Goal: Complete application form: Complete application form

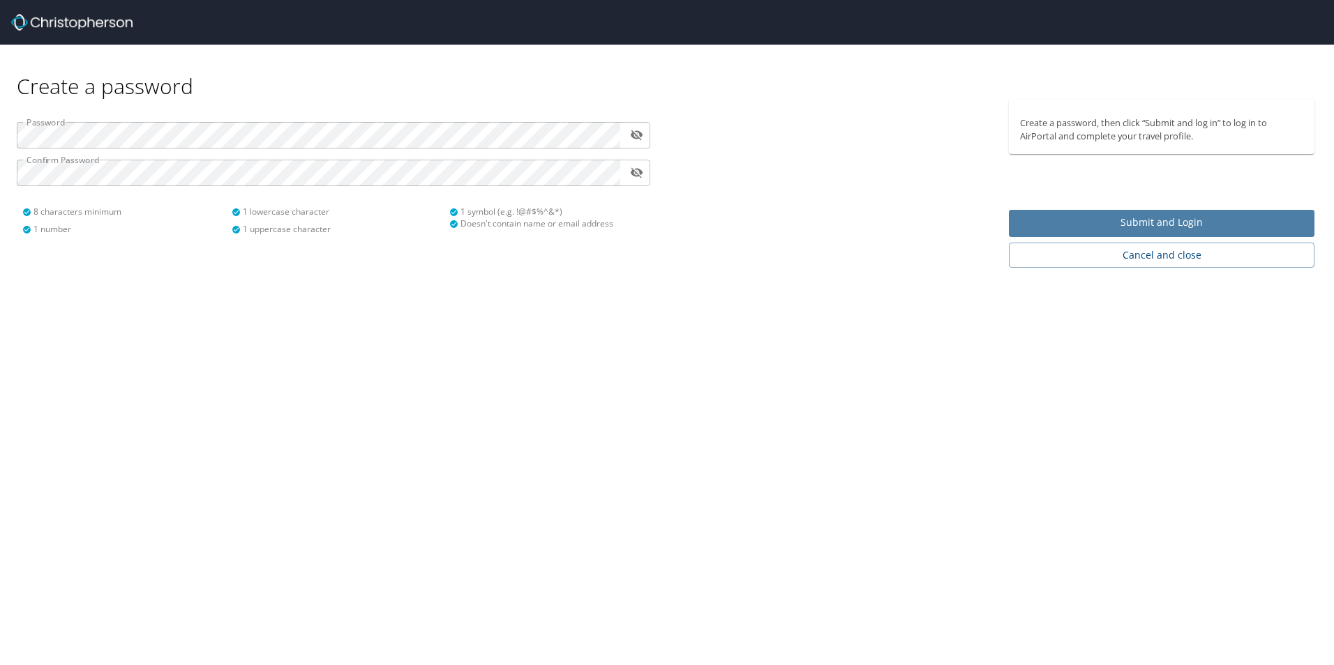
click at [1038, 220] on span "Submit and Login" at bounding box center [1161, 222] width 283 height 17
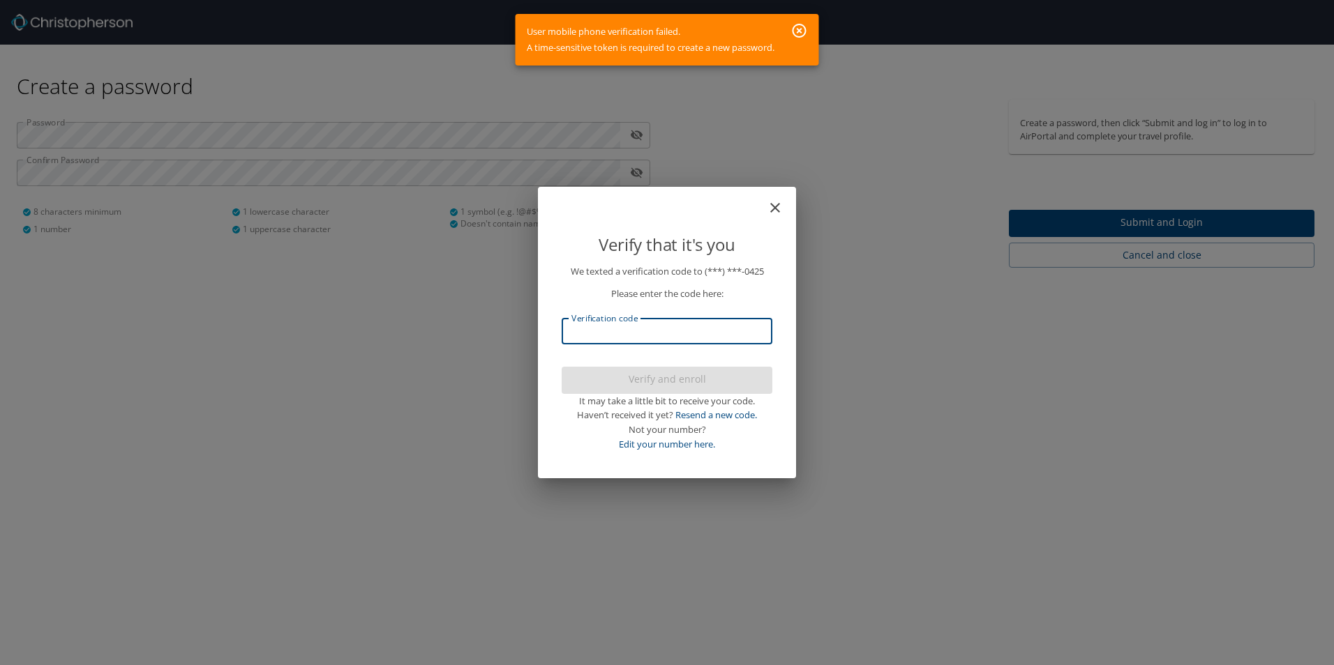
click at [645, 334] on input "Verification code" at bounding box center [666, 331] width 211 height 27
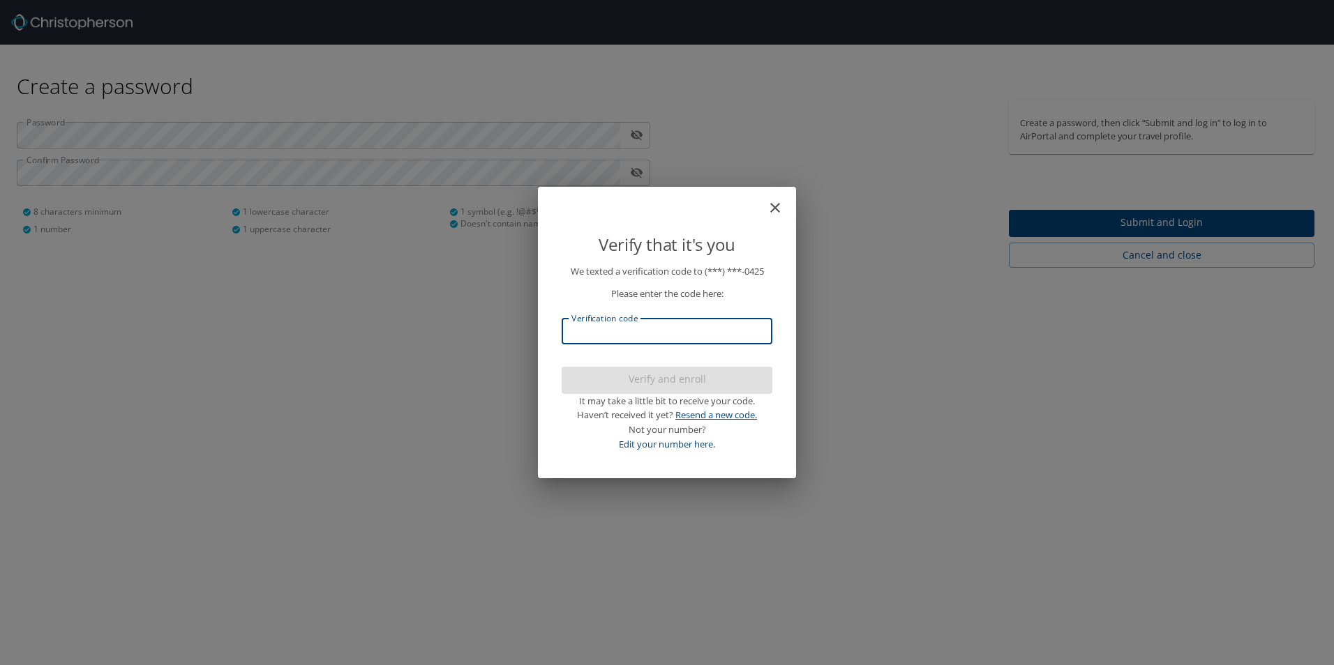
click at [721, 418] on link "Resend a new code." at bounding box center [716, 415] width 82 height 13
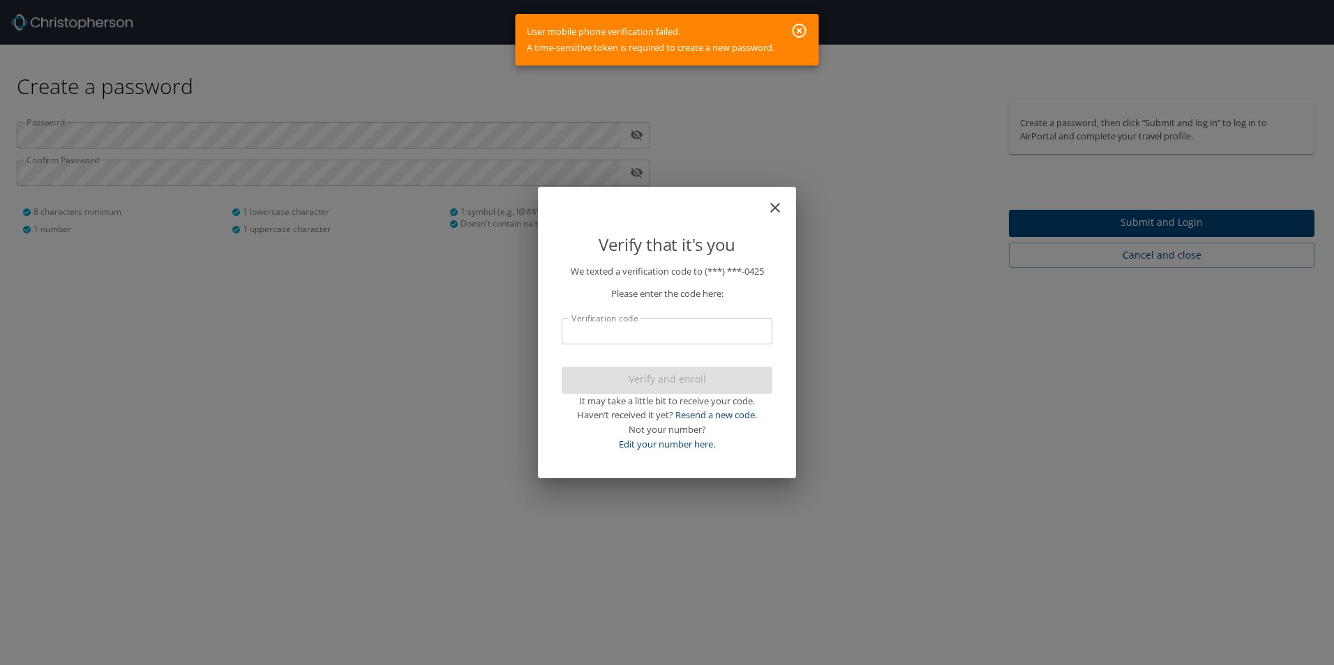
click at [797, 29] on icon "button" at bounding box center [799, 30] width 17 height 17
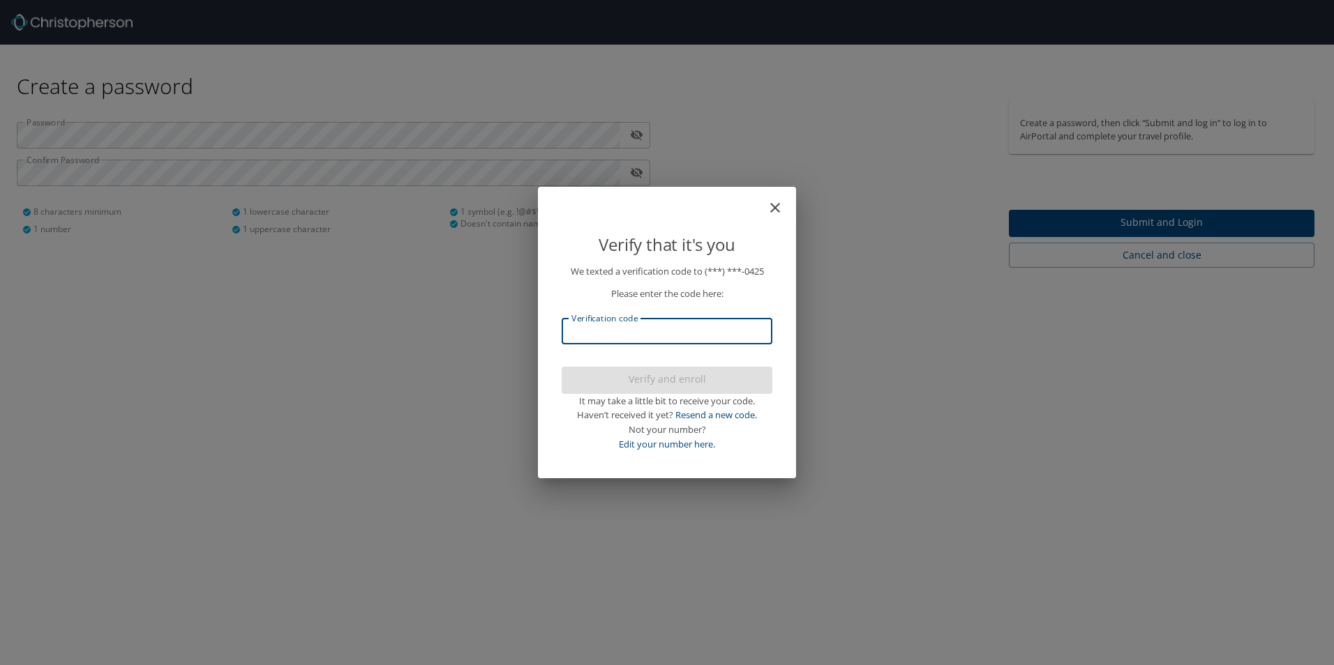
click at [572, 326] on input "Verification code" at bounding box center [666, 331] width 211 height 27
click at [466, 310] on div "Verify that it's you We texted a verification code to (***) ***- 0425 Please en…" at bounding box center [667, 332] width 1334 height 665
click at [776, 212] on icon "close" at bounding box center [775, 207] width 17 height 17
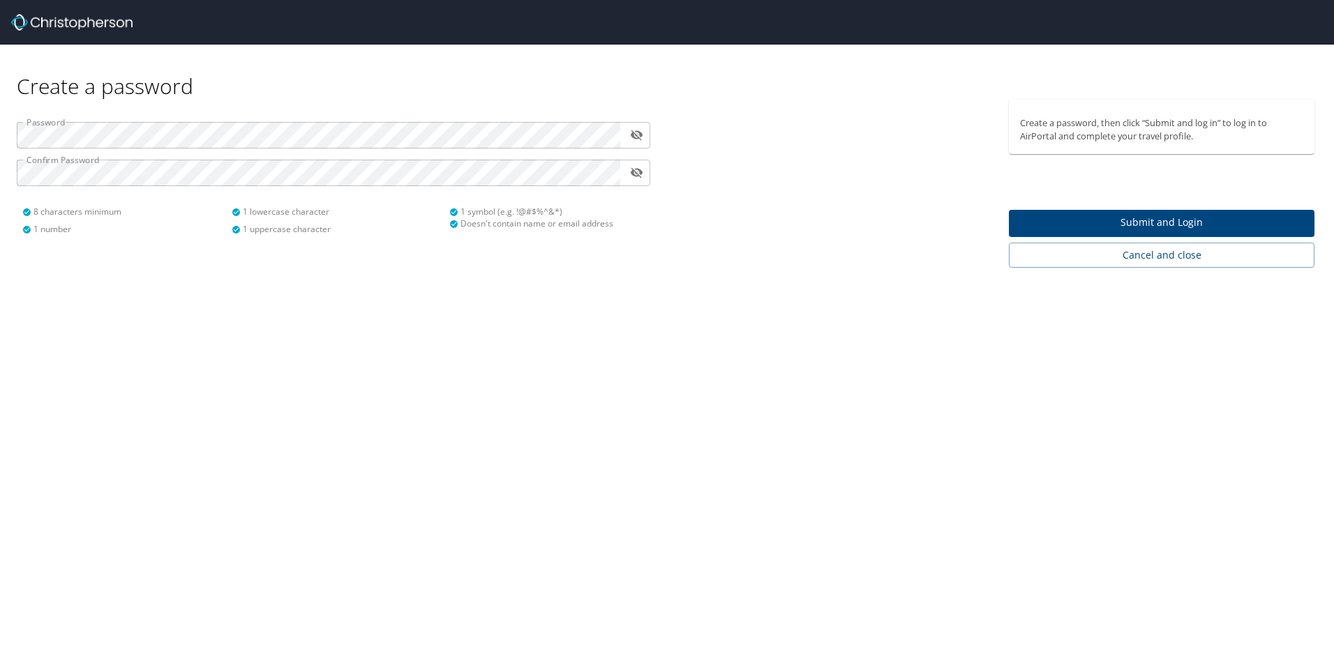
click at [633, 137] on icon "toggle password visibility" at bounding box center [637, 135] width 13 height 10
click at [1108, 223] on span "Submit and Login" at bounding box center [1161, 222] width 283 height 17
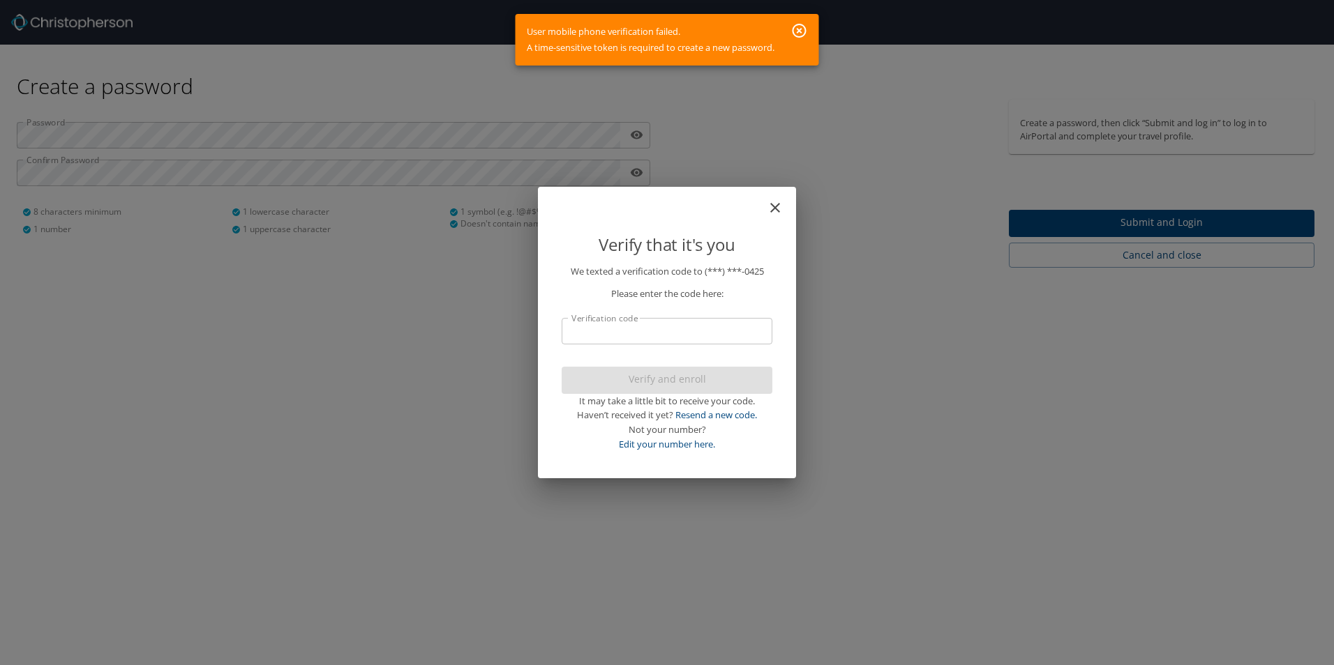
click at [798, 23] on icon "button" at bounding box center [799, 30] width 17 height 17
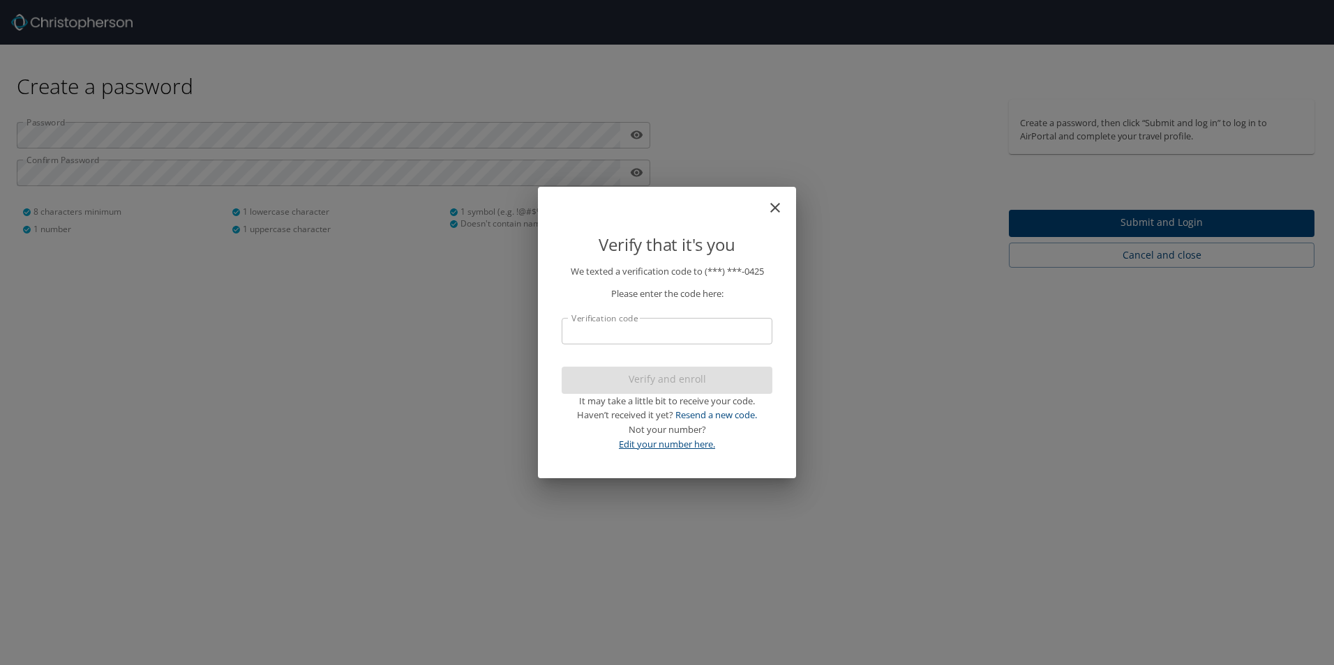
click at [646, 446] on link "Edit your number here." at bounding box center [667, 444] width 96 height 13
select select "US"
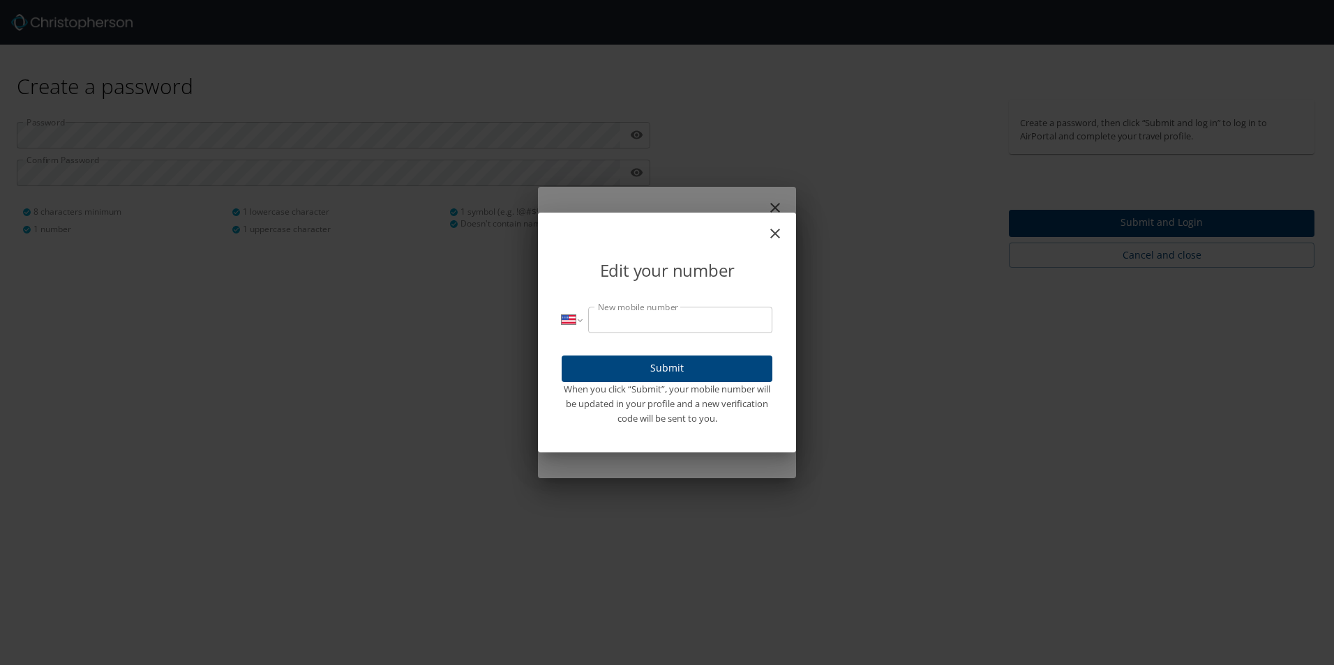
click at [771, 235] on icon "close" at bounding box center [775, 233] width 17 height 17
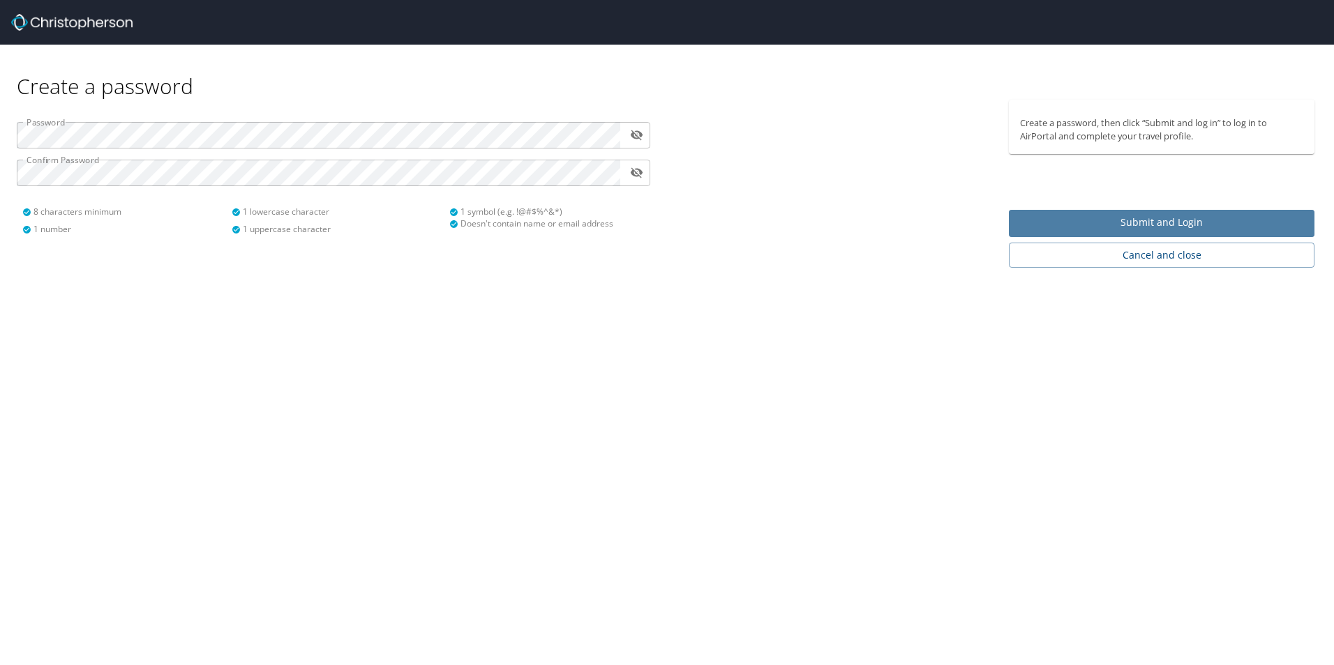
click at [1065, 216] on span "Submit and Login" at bounding box center [1161, 222] width 283 height 17
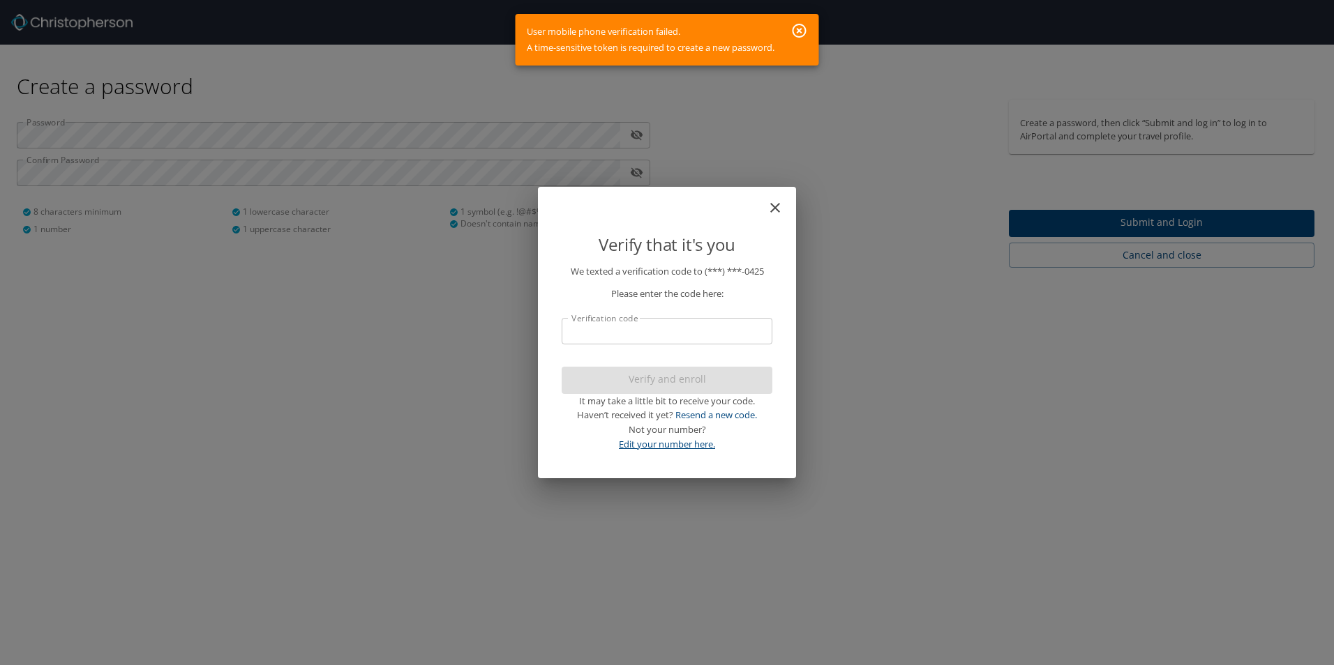
click at [650, 446] on link "Edit your number here." at bounding box center [667, 444] width 96 height 13
select select "US"
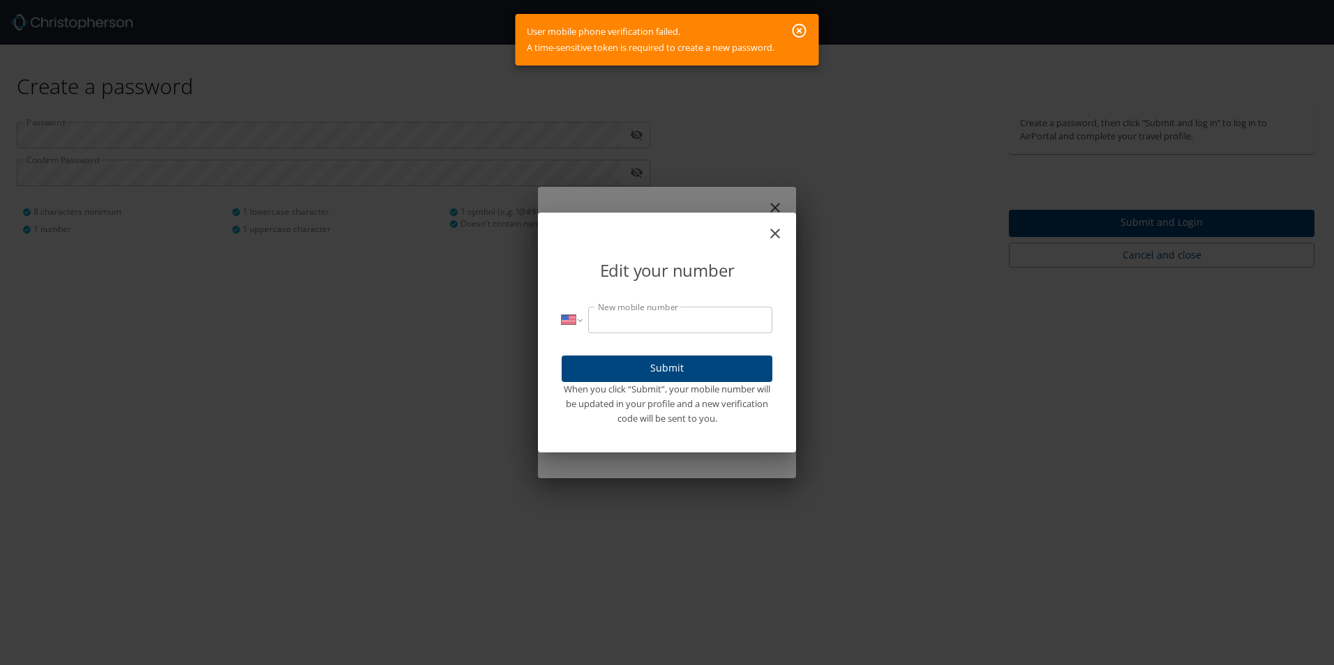
click at [640, 316] on input "New mobile number" at bounding box center [680, 320] width 184 height 27
type input "[PHONE_NUMBER]"
click at [655, 377] on span "Submit" at bounding box center [667, 368] width 188 height 17
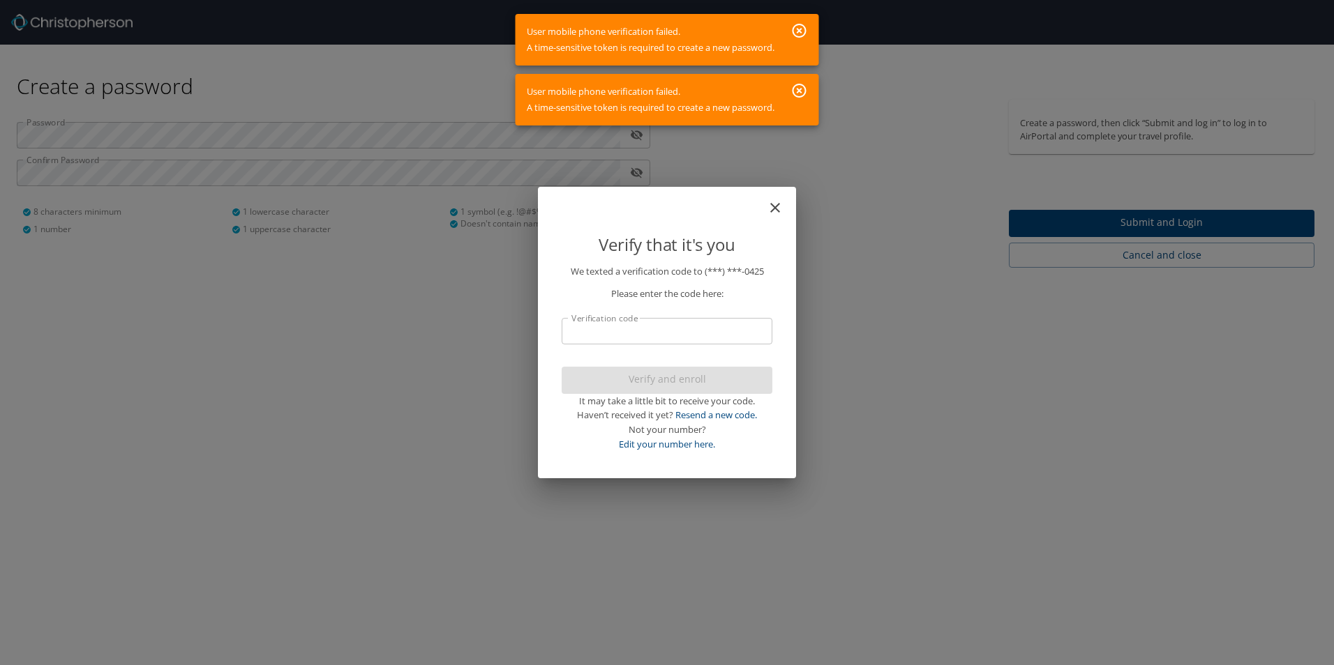
click at [805, 90] on icon "button" at bounding box center [799, 90] width 17 height 17
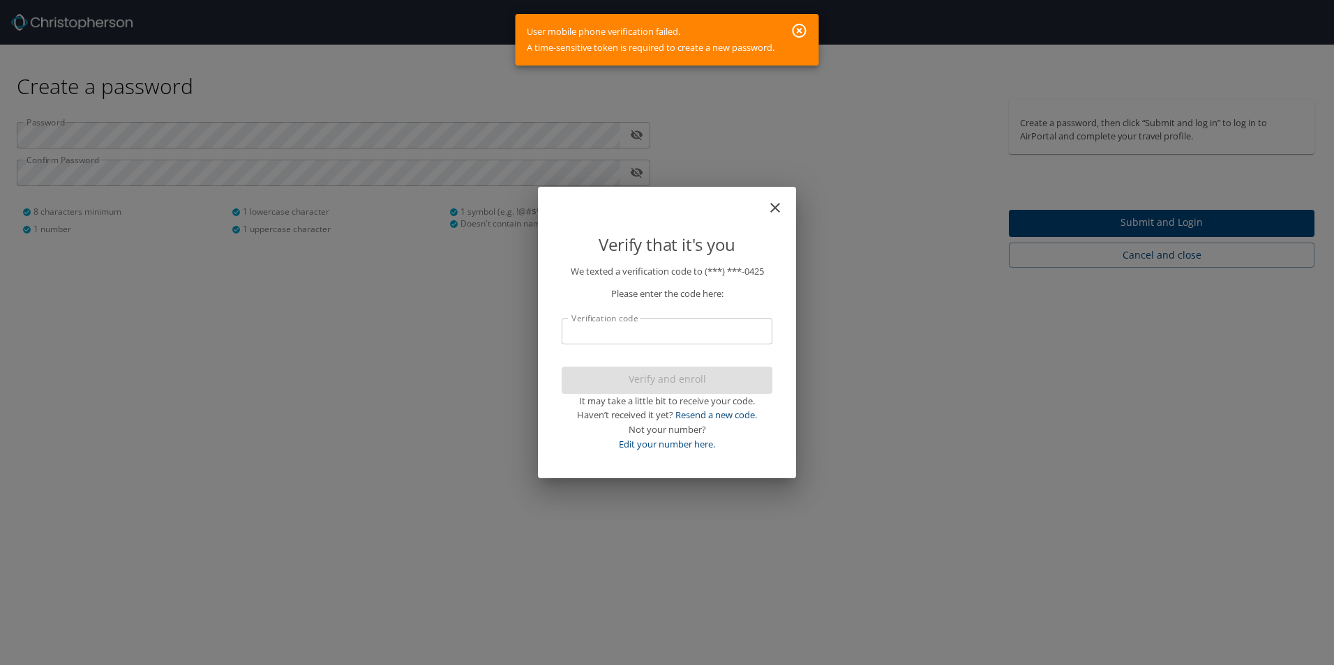
click at [810, 25] on button "button" at bounding box center [799, 30] width 28 height 25
